Goal: Find specific page/section: Find specific page/section

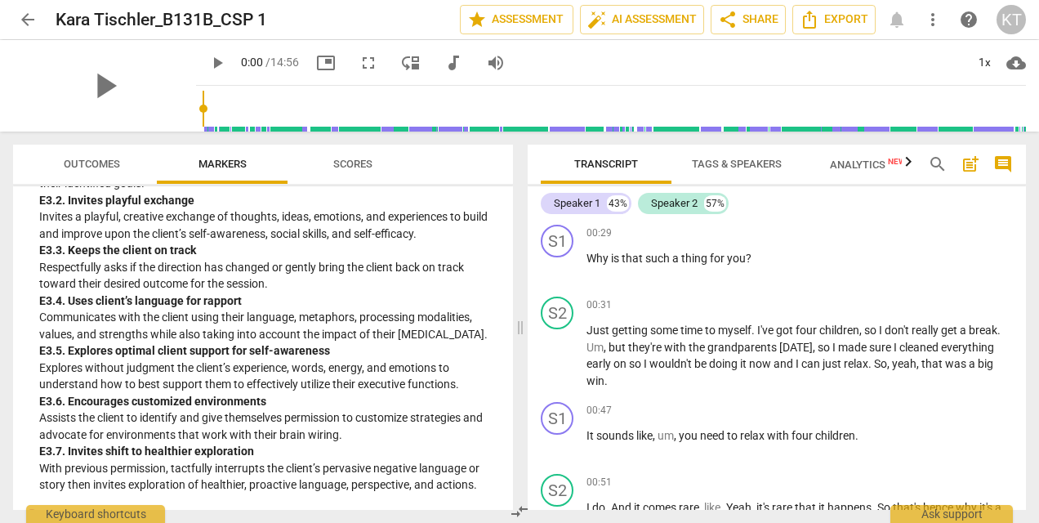
scroll to position [3669, 0]
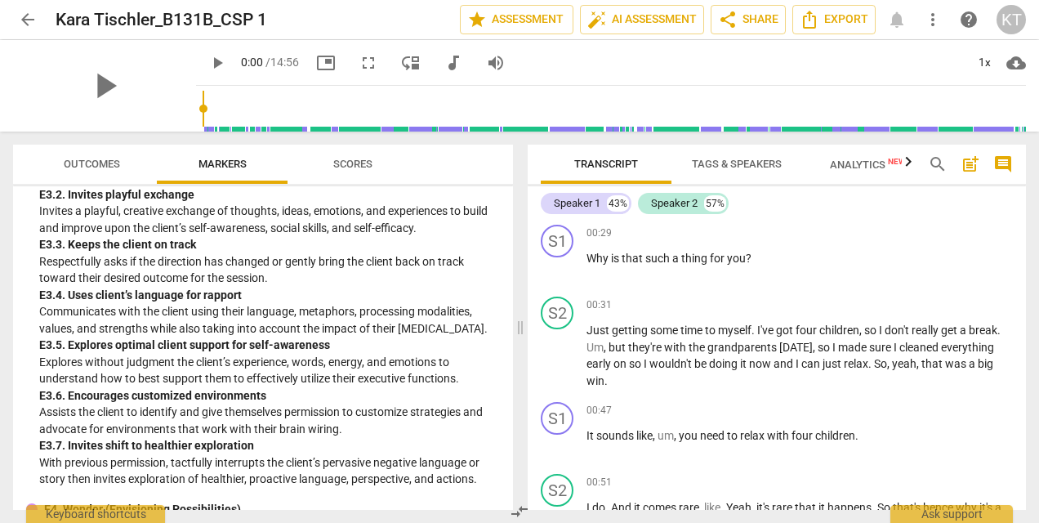
click at [21, 26] on span "arrow_back" at bounding box center [28, 20] width 20 height 20
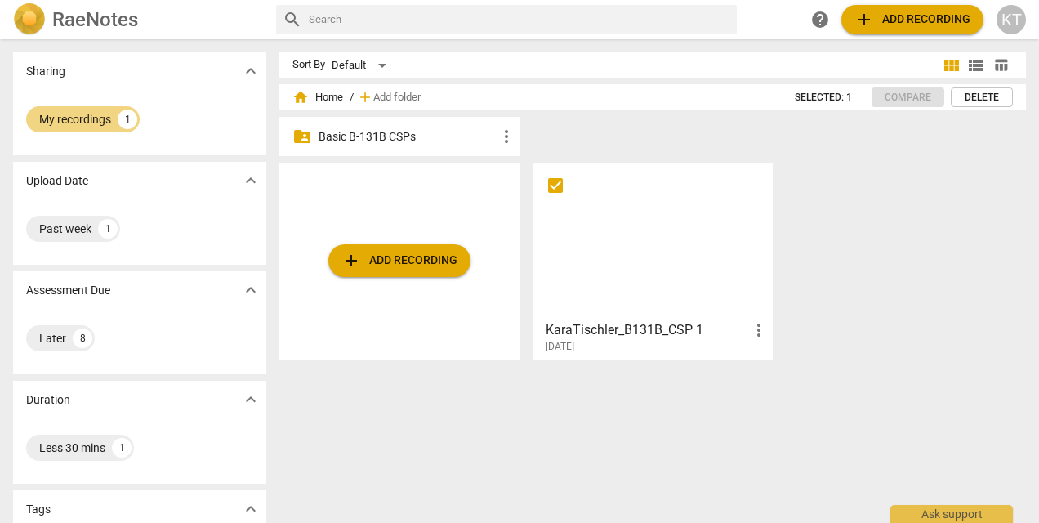
click at [373, 136] on p "Basic B-131B CSPs" at bounding box center [408, 136] width 178 height 17
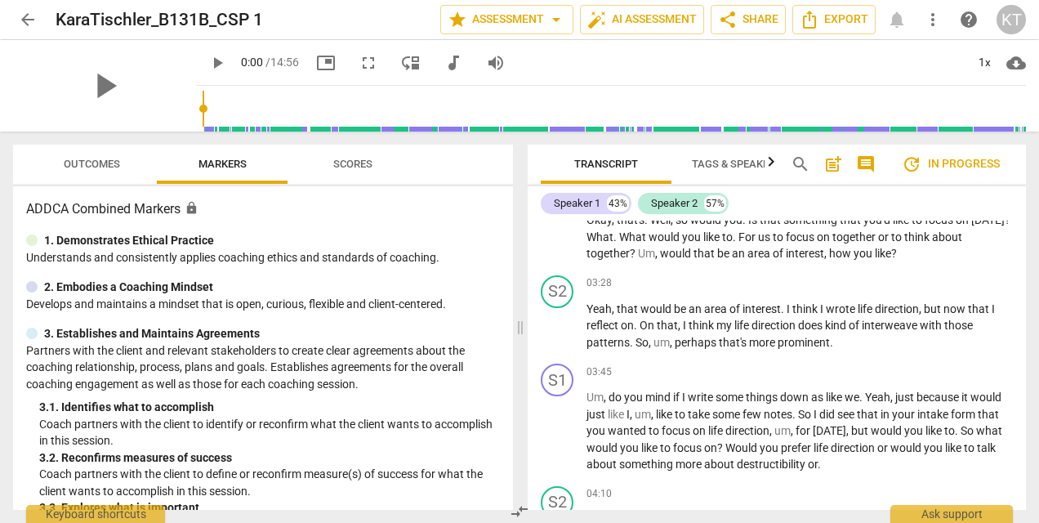
scroll to position [1728, 0]
